Goal: Task Accomplishment & Management: Manage account settings

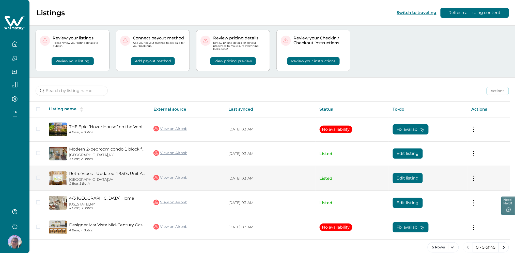
scroll to position [17, 0]
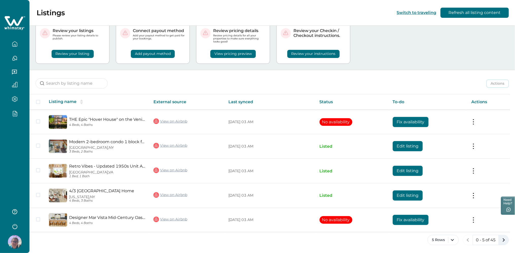
click at [503, 239] on icon "next page" at bounding box center [504, 239] width 7 height 7
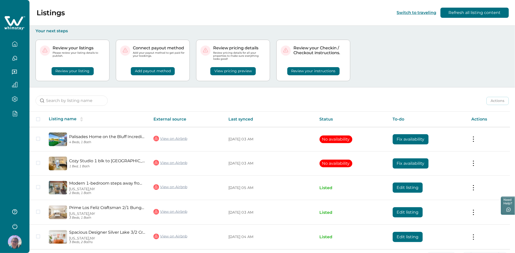
click at [84, 71] on button "Review your listing" at bounding box center [73, 71] width 42 height 8
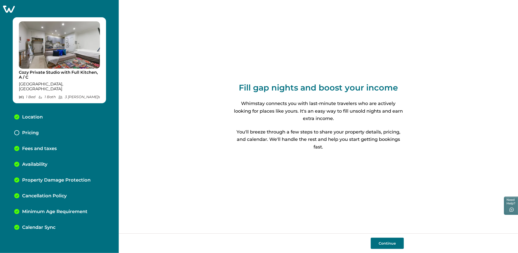
click at [9, 11] on icon at bounding box center [9, 9] width 12 height 8
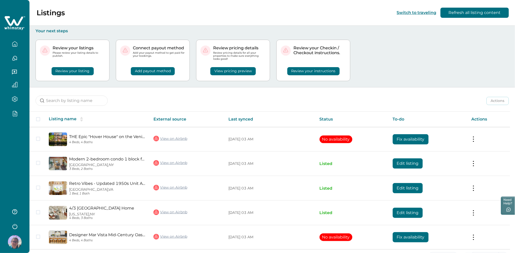
click at [235, 74] on button "View pricing preview" at bounding box center [233, 71] width 46 height 8
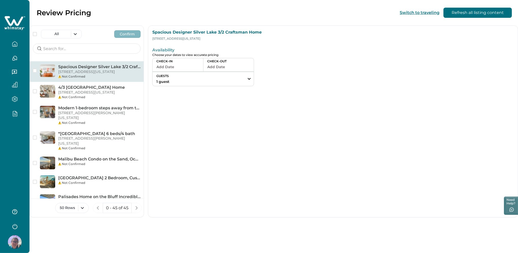
click at [13, 45] on icon "button" at bounding box center [15, 44] width 6 height 6
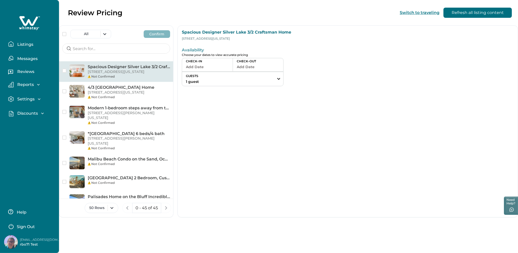
click at [36, 43] on button "Listings" at bounding box center [31, 44] width 47 height 10
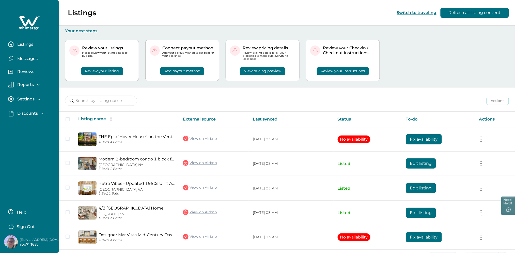
click at [395, 77] on div "Review your listings Please review your listing details to publish. Review your…" at bounding box center [287, 61] width 444 height 54
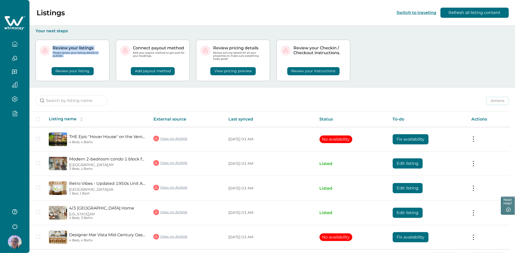
drag, startPoint x: 53, startPoint y: 46, endPoint x: 78, endPoint y: 60, distance: 28.3
click at [78, 60] on div "Review your listings Please review your listing details to publish. Review your…" at bounding box center [73, 60] width 74 height 41
click at [65, 50] on p "Review your listings" at bounding box center [79, 48] width 53 height 5
click at [417, 57] on div "Review your listings Please review your listing details to publish. Review your…" at bounding box center [273, 61] width 474 height 54
click at [368, 54] on div "Review your listings Please review your listing details to publish. Review your…" at bounding box center [273, 61] width 474 height 54
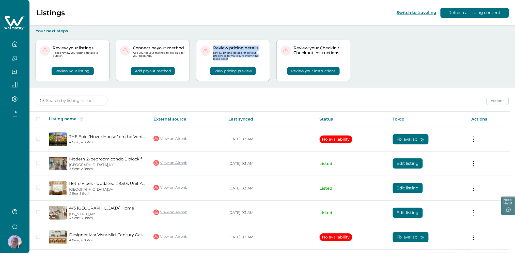
drag, startPoint x: 220, startPoint y: 59, endPoint x: 209, endPoint y: 44, distance: 19.1
click at [209, 44] on div "Review pricing details Review pricing details for all your properties to make s…" at bounding box center [233, 60] width 74 height 41
drag, startPoint x: 59, startPoint y: 56, endPoint x: 48, endPoint y: 44, distance: 16.6
click at [48, 44] on div "Review your listings Please review your listing details to publish. Review your…" at bounding box center [73, 60] width 74 height 41
drag, startPoint x: 48, startPoint y: 44, endPoint x: 86, endPoint y: 51, distance: 38.6
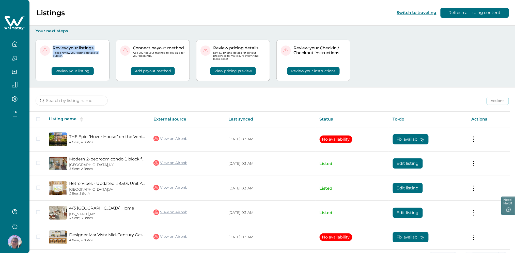
click at [86, 51] on div "Review your listings Please review your listing details to publish." at bounding box center [79, 52] width 53 height 12
click at [229, 48] on p "Review pricing details" at bounding box center [239, 48] width 53 height 5
click at [364, 44] on div "Review your listings Please review your listing details to publish. Review your…" at bounding box center [273, 61] width 474 height 54
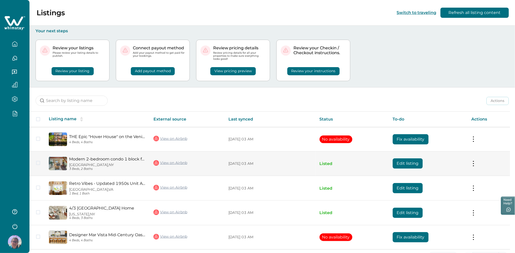
click at [404, 163] on button "Edit listing" at bounding box center [408, 163] width 30 height 10
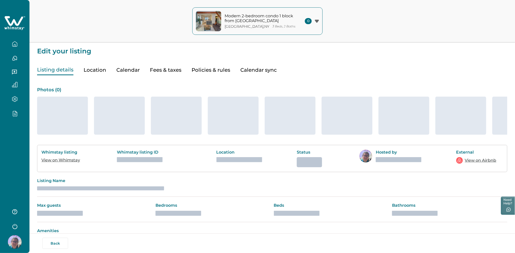
click at [129, 71] on button "Calendar" at bounding box center [127, 70] width 23 height 10
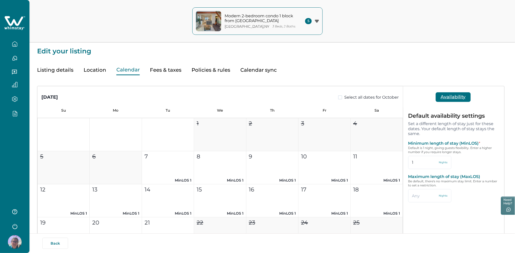
click at [129, 71] on button "Calendar" at bounding box center [127, 70] width 23 height 10
type input "60"
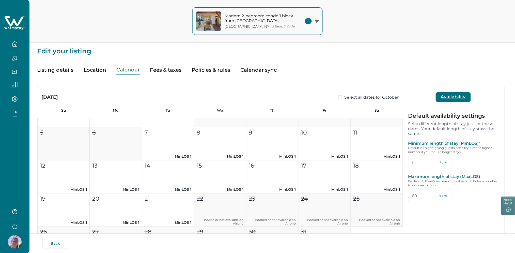
scroll to position [34, 0]
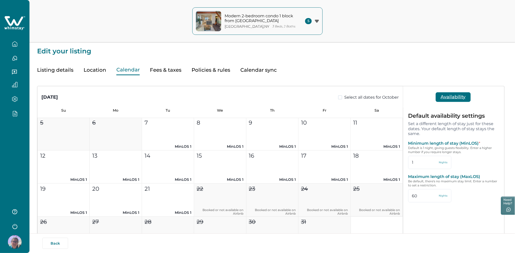
click at [159, 69] on button "Fees & taxes" at bounding box center [166, 70] width 32 height 10
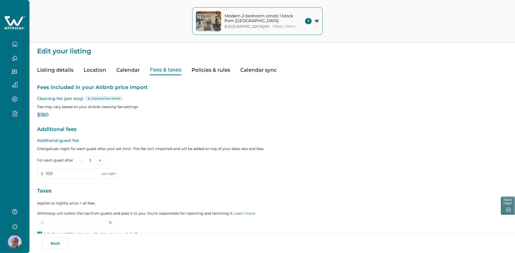
type input "1"
type input "60"
type input "100"
type input "0"
click at [119, 72] on button "Calendar" at bounding box center [127, 70] width 23 height 10
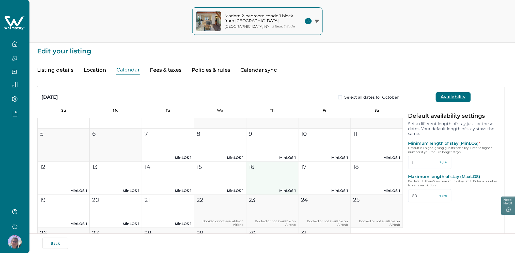
scroll to position [34, 0]
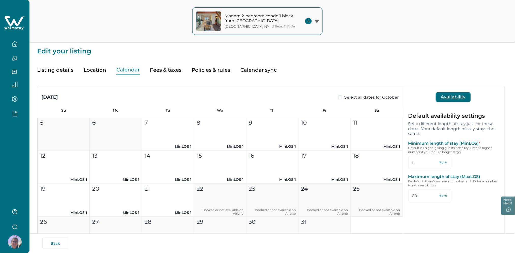
click at [168, 71] on button "Fees & taxes" at bounding box center [166, 70] width 32 height 10
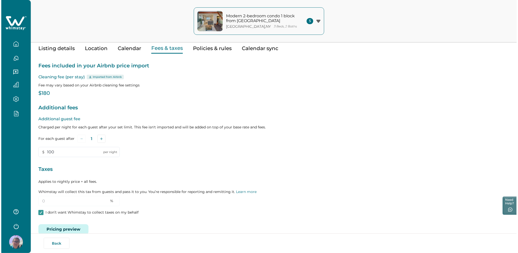
scroll to position [31, 0]
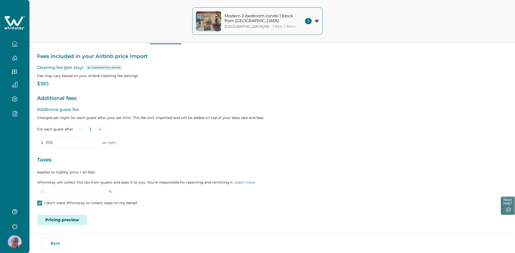
click at [56, 217] on button "Pricing preview" at bounding box center [62, 220] width 50 height 10
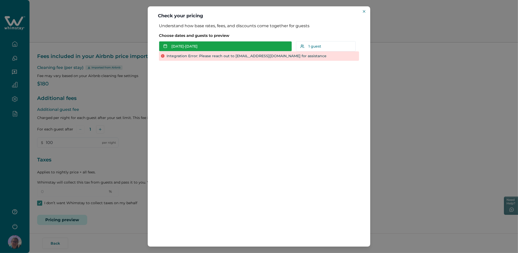
click at [233, 44] on button "[DATE] - [DATE]" at bounding box center [225, 46] width 133 height 10
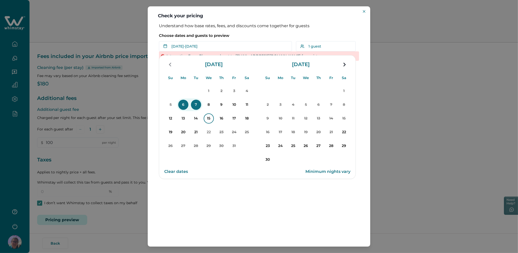
click at [208, 118] on p "15" at bounding box center [209, 118] width 10 height 10
click at [243, 120] on p "18" at bounding box center [247, 118] width 10 height 10
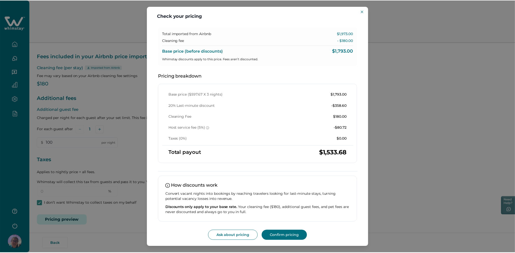
scroll to position [0, 0]
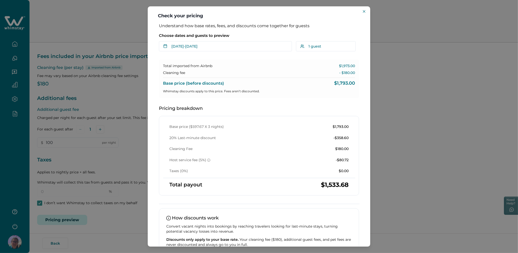
click at [115, 56] on div "Check your pricing Understand how base rates, fees, and discounts come together…" at bounding box center [259, 126] width 518 height 253
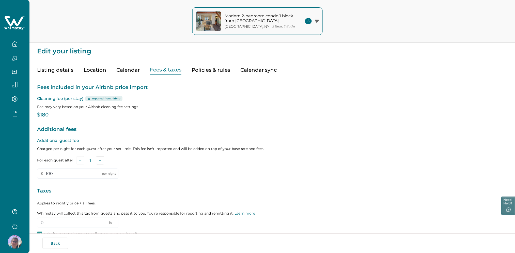
click at [20, 17] on icon at bounding box center [14, 23] width 21 height 15
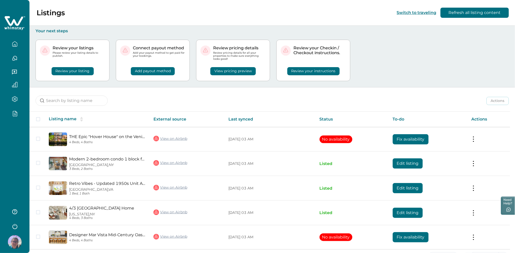
click at [0, 86] on html "Skip to Content Listings Switch to traveling Refresh all listing content Your n…" at bounding box center [257, 126] width 515 height 253
click at [1, 116] on div at bounding box center [14, 62] width 29 height 125
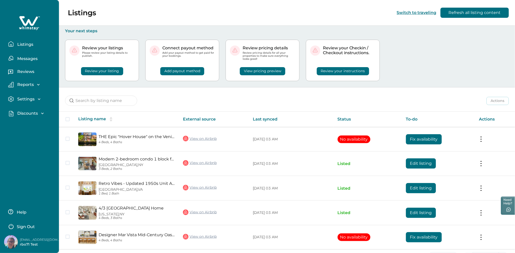
click at [33, 86] on p "Reports" at bounding box center [25, 84] width 18 height 5
click at [31, 97] on p "Settings" at bounding box center [25, 99] width 19 height 5
click at [35, 112] on p "Discounts" at bounding box center [27, 113] width 22 height 5
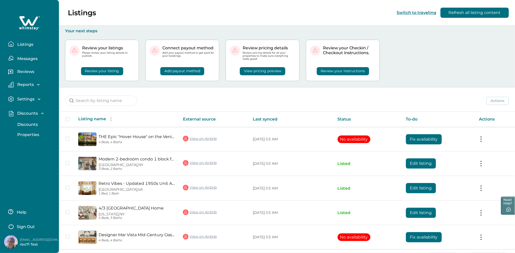
click at [35, 112] on p "Discounts" at bounding box center [27, 113] width 22 height 5
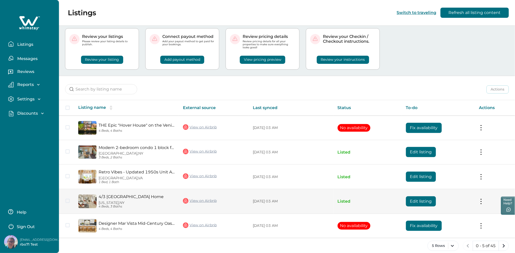
scroll to position [17, 0]
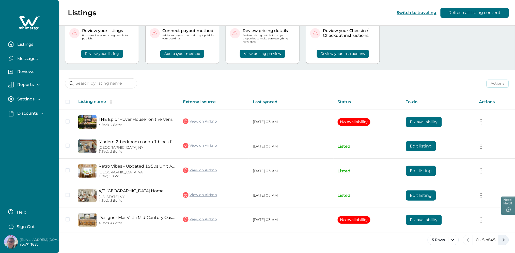
click at [506, 240] on icon "next page" at bounding box center [504, 239] width 7 height 7
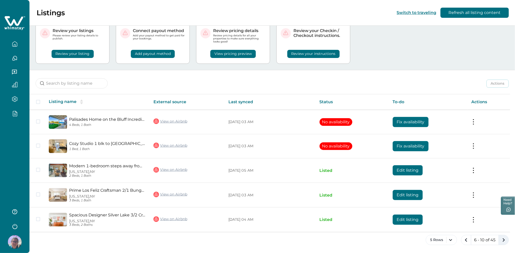
click at [503, 240] on icon "next page" at bounding box center [504, 239] width 7 height 7
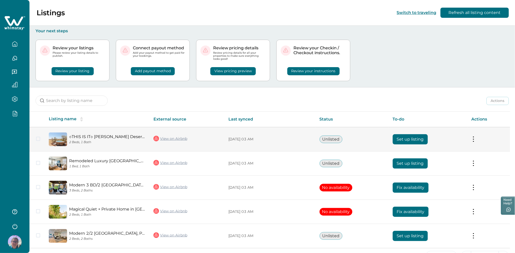
click at [413, 139] on button "Set up listing" at bounding box center [410, 139] width 35 height 10
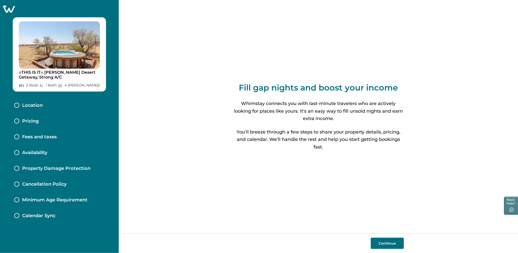
click at [382, 244] on button "Continue" at bounding box center [387, 243] width 33 height 11
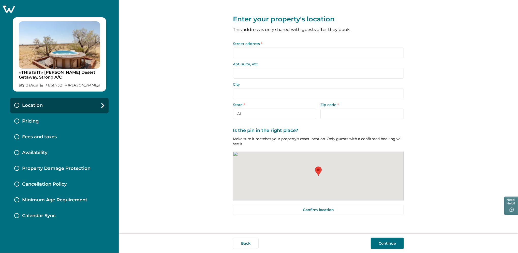
click at [35, 124] on div "Pricing" at bounding box center [59, 121] width 98 height 16
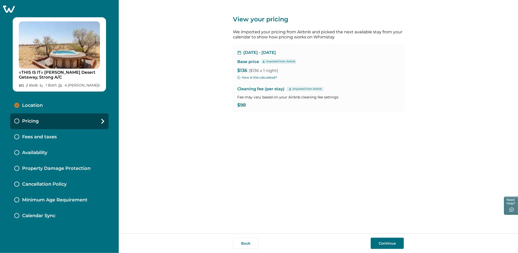
click at [80, 136] on div "Fees and taxes" at bounding box center [59, 137] width 98 height 16
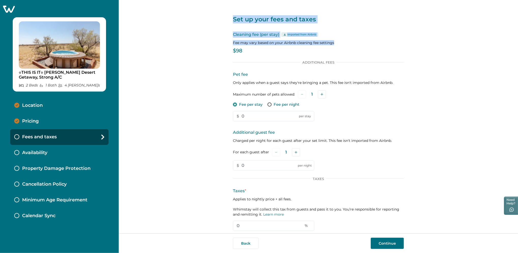
drag, startPoint x: 224, startPoint y: 15, endPoint x: 356, endPoint y: 43, distance: 134.4
click at [356, 43] on div "Set up your fees and taxes Cleaning fee (per stay) Imported from Airbnb Fee may…" at bounding box center [318, 116] width 399 height 233
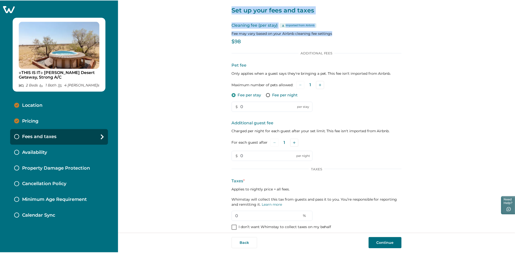
scroll to position [14, 0]
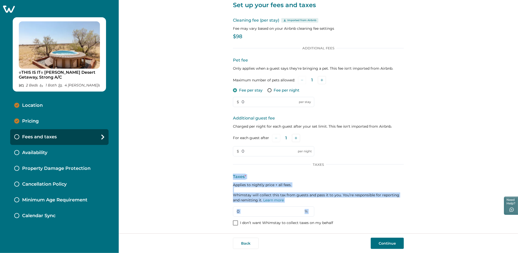
drag, startPoint x: 230, startPoint y: 175, endPoint x: 326, endPoint y: 225, distance: 108.1
click at [326, 225] on div "Set up your fees and taxes Cleaning fee (per stay) Imported from Airbnb Fee may…" at bounding box center [318, 116] width 399 height 233
drag, startPoint x: 326, startPoint y: 225, endPoint x: 368, endPoint y: 195, distance: 51.5
click at [368, 195] on p "Applies to nightly price + all fees. Whimstay will collect this tax from guests…" at bounding box center [318, 192] width 171 height 20
click at [238, 180] on div "Taxes * Applies to nightly price + all fees. Whimstay will collect this tax fro…" at bounding box center [318, 195] width 171 height 43
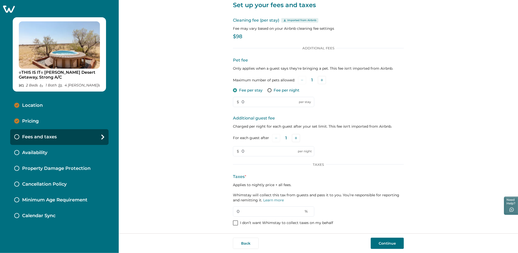
click at [8, 7] on icon at bounding box center [9, 9] width 12 height 7
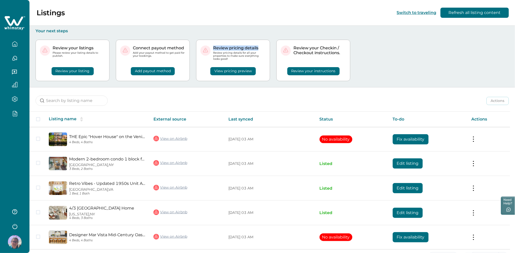
drag, startPoint x: 214, startPoint y: 47, endPoint x: 263, endPoint y: 46, distance: 48.3
click at [263, 46] on p "Review pricing details" at bounding box center [239, 48] width 53 height 5
copy p "Review pricing details"
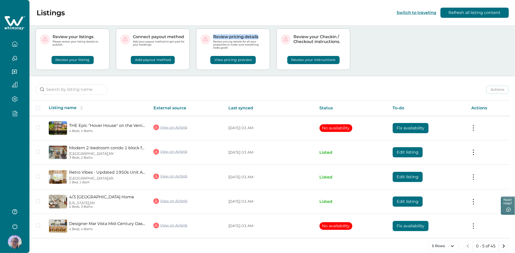
scroll to position [17, 0]
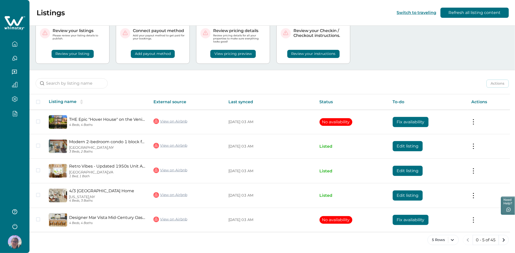
click at [3, 133] on div at bounding box center [14, 126] width 29 height 253
click at [504, 242] on icon "next page" at bounding box center [504, 239] width 7 height 7
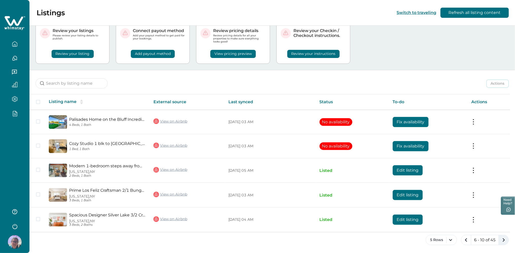
click at [502, 240] on icon "next page" at bounding box center [504, 239] width 7 height 7
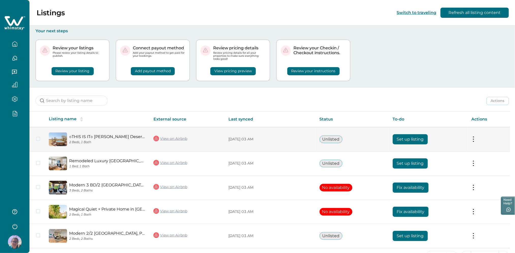
click at [407, 138] on button "Set up listing" at bounding box center [410, 139] width 35 height 10
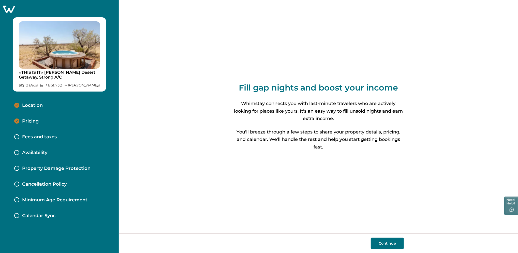
click at [390, 240] on button "Continue" at bounding box center [387, 243] width 33 height 11
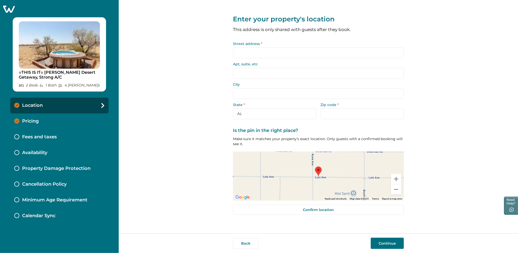
click at [39, 123] on div "Pricing" at bounding box center [59, 121] width 98 height 16
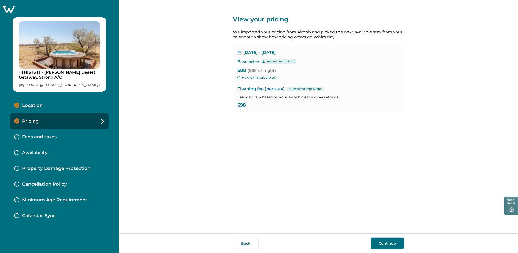
click at [62, 140] on div "Fees and taxes" at bounding box center [59, 137] width 98 height 16
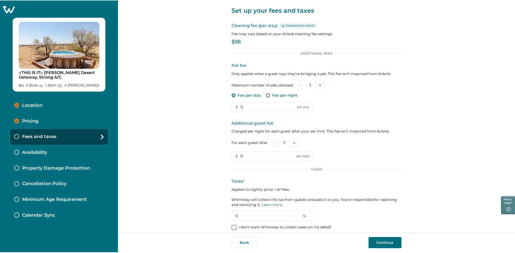
scroll to position [14, 0]
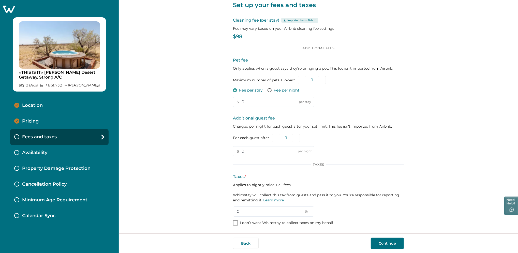
click at [7, 9] on icon at bounding box center [9, 9] width 12 height 7
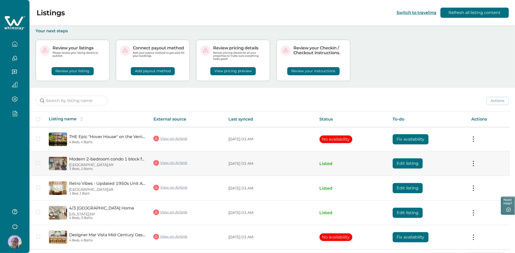
click at [399, 163] on button "Edit listing" at bounding box center [408, 163] width 30 height 10
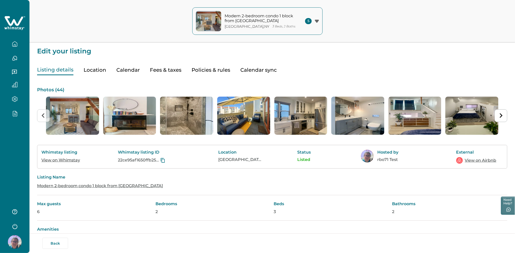
click at [164, 72] on button "Fees & taxes" at bounding box center [166, 70] width 32 height 10
type input "100"
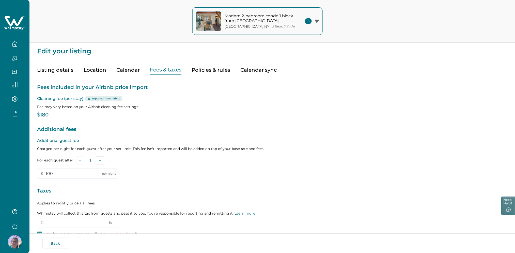
click at [14, 43] on icon "button" at bounding box center [15, 44] width 6 height 6
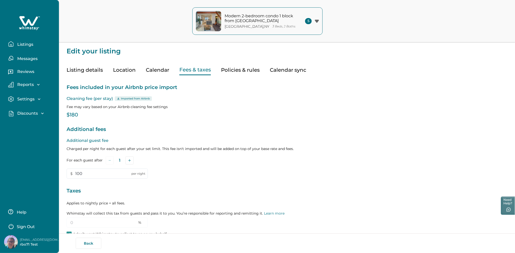
click at [25, 44] on p "Listings" at bounding box center [25, 44] width 18 height 5
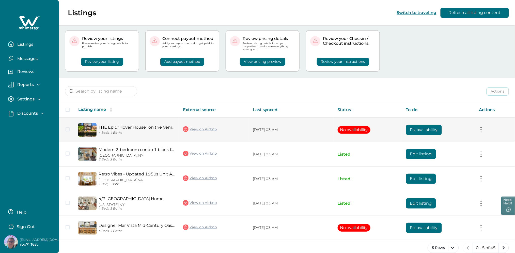
scroll to position [17, 0]
